Goal: Task Accomplishment & Management: Manage account settings

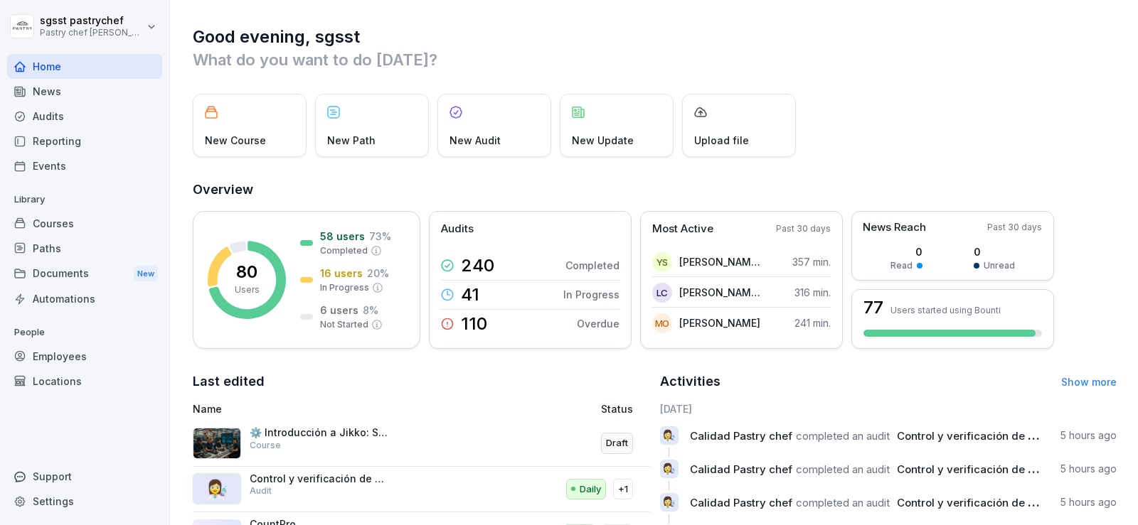
click at [61, 254] on div "Paths" at bounding box center [84, 248] width 155 height 25
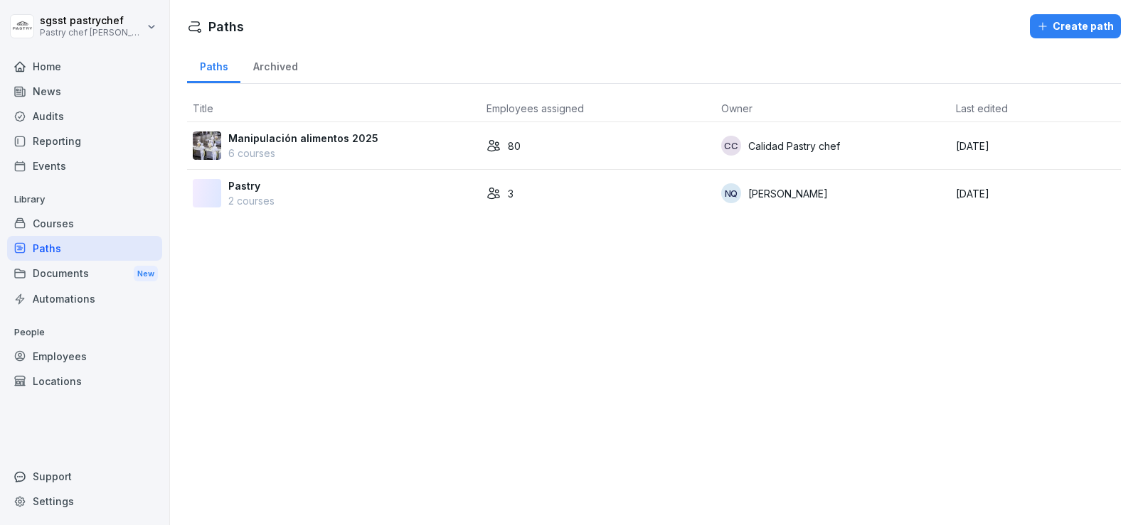
click at [333, 143] on p "Manipulación alimentos 2025" at bounding box center [303, 138] width 150 height 15
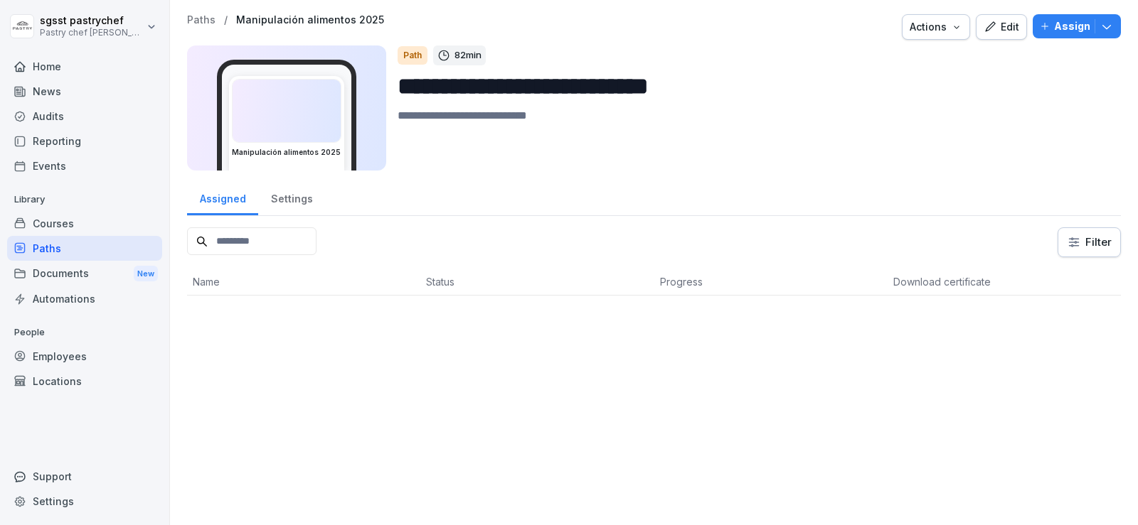
click at [1054, 33] on p "Assign" at bounding box center [1072, 26] width 36 height 16
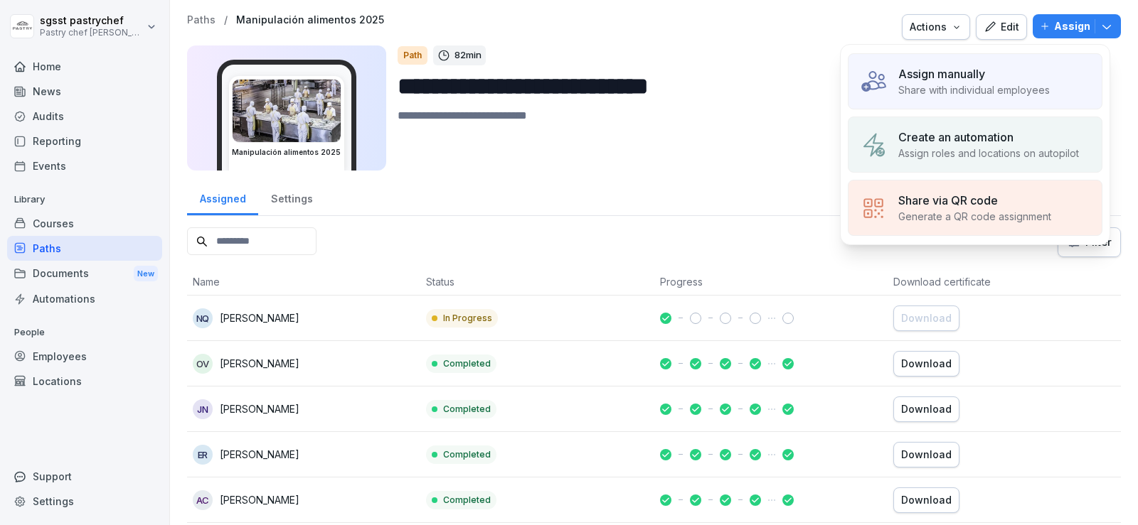
click at [1008, 73] on div "Assign manually" at bounding box center [973, 73] width 151 height 17
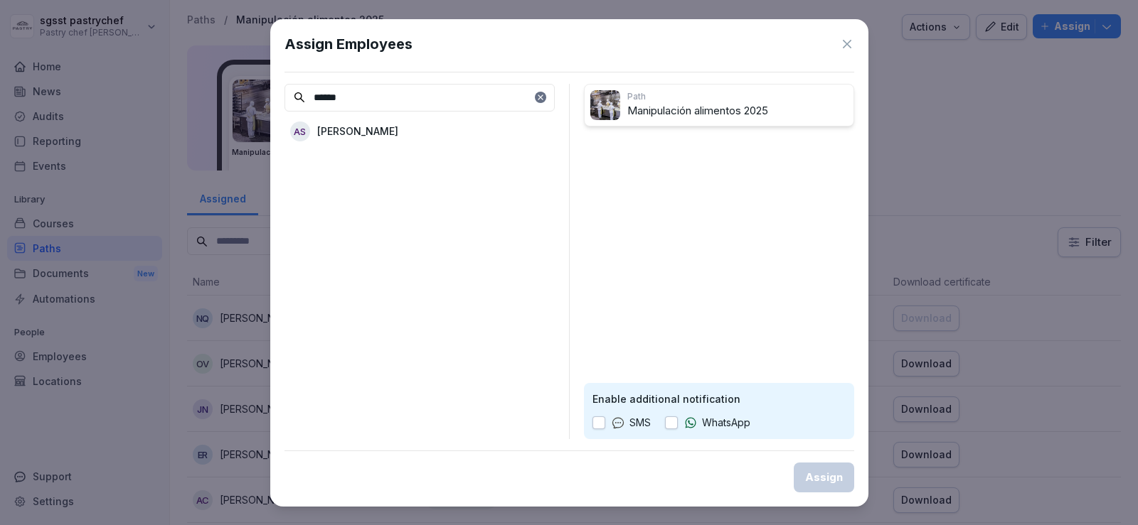
click at [385, 130] on p "ANDREA CALVO SIERRA" at bounding box center [357, 131] width 81 height 15
drag, startPoint x: 356, startPoint y: 98, endPoint x: 305, endPoint y: 102, distance: 50.6
click at [305, 102] on div "******" at bounding box center [419, 98] width 270 height 28
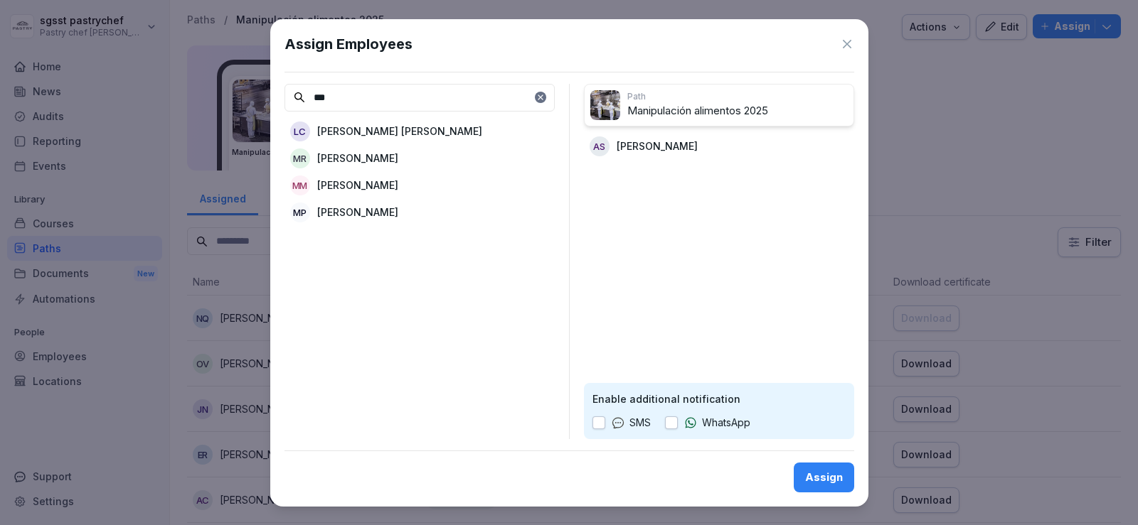
type input "***"
click at [397, 193] on div "MM MARLYS BARRERA MARTINEZ" at bounding box center [419, 186] width 270 height 26
click at [676, 422] on button "button" at bounding box center [671, 423] width 13 height 13
click at [828, 481] on div "Assign" at bounding box center [824, 478] width 38 height 16
